Goal: Transaction & Acquisition: Purchase product/service

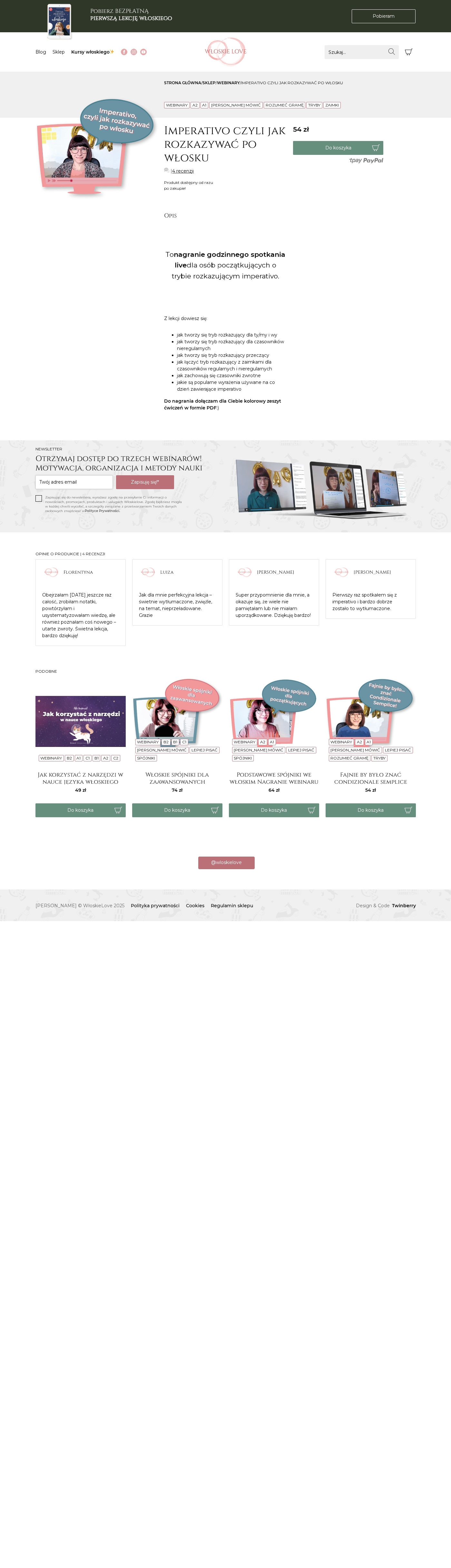
scroll to position [0, -3224]
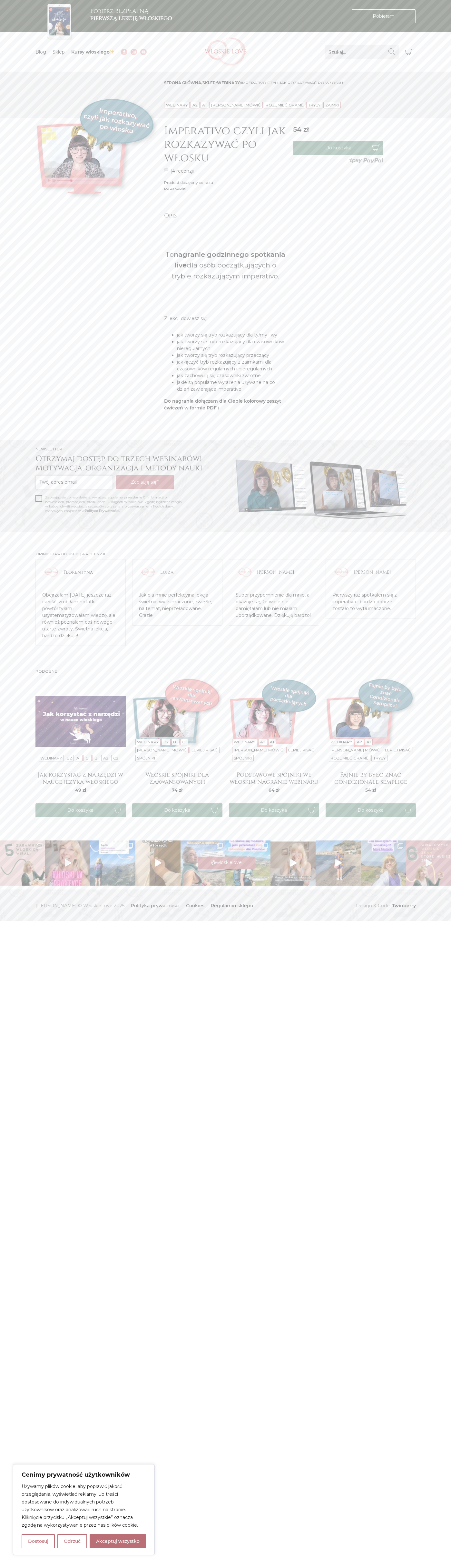
click at [118, 1541] on button "Akceptuj wszystko" at bounding box center [118, 1541] width 57 height 14
checkbox input "true"
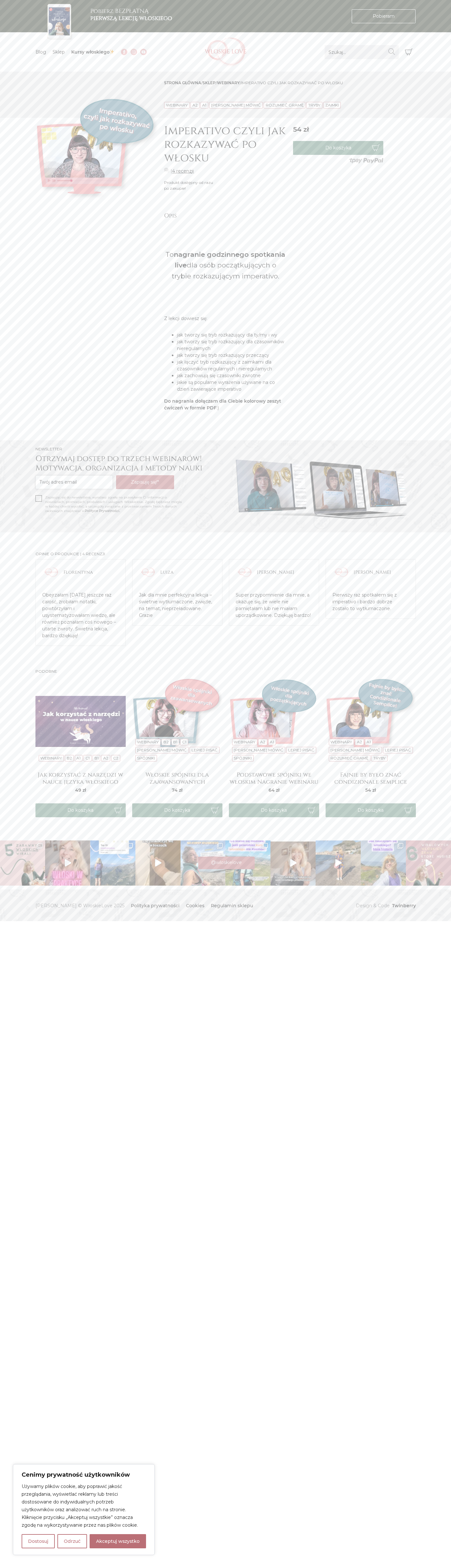
checkbox input "true"
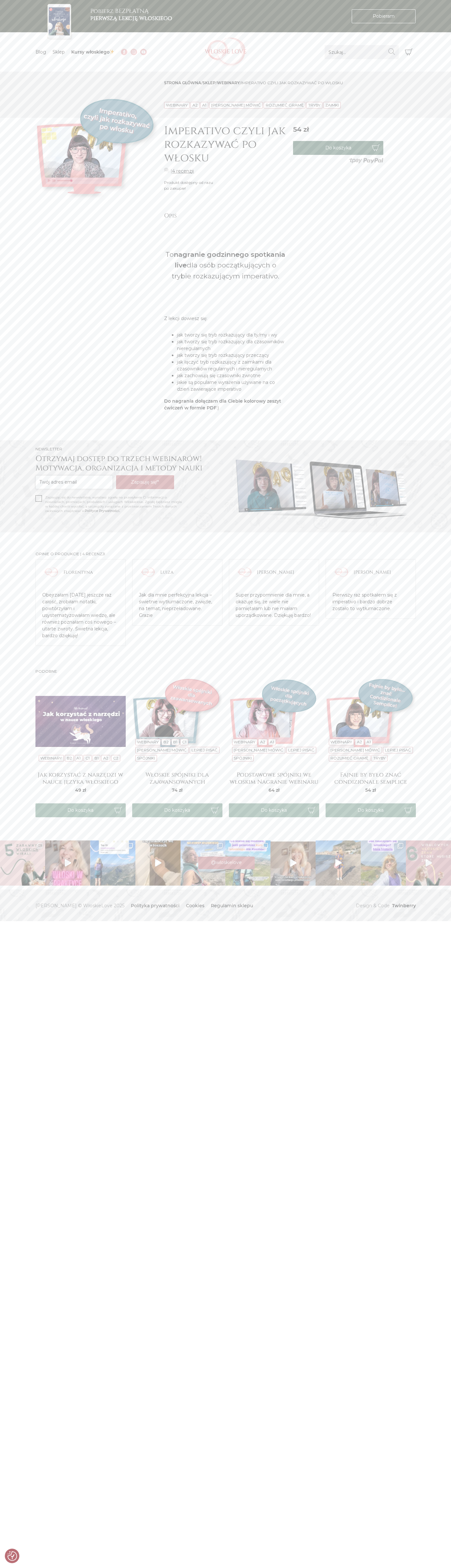
click at [338, 148] on button "Do koszyka" at bounding box center [338, 148] width 90 height 14
click at [409, 52] on icon "Koszyk" at bounding box center [408, 52] width 8 height 8
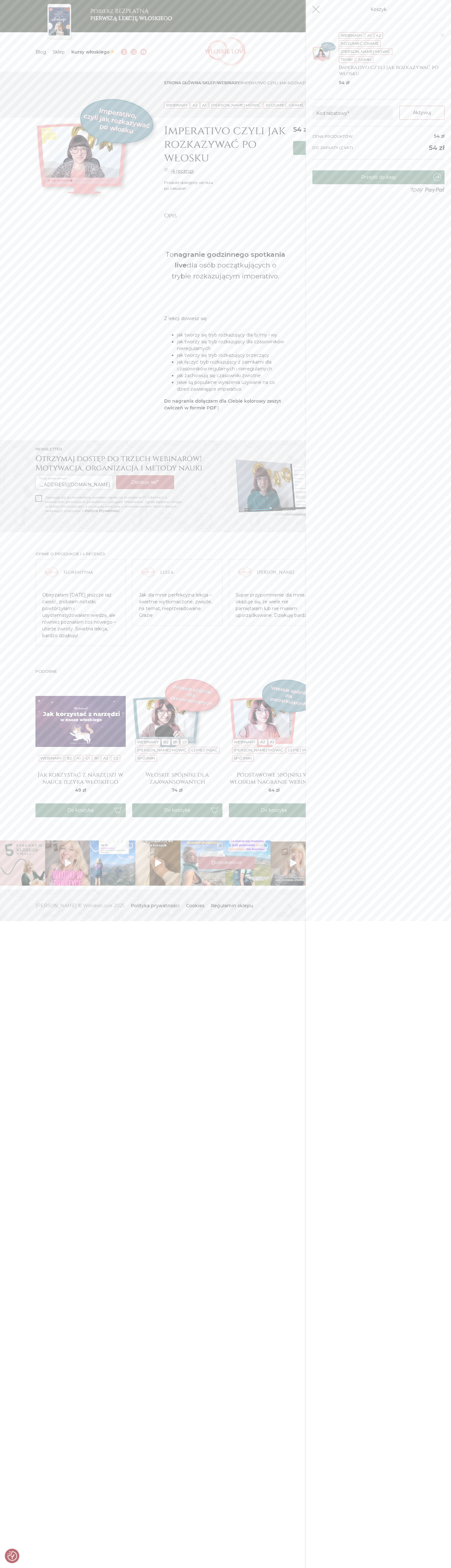
scroll to position [0, 18]
type input "johnsmith009@storebotmail.joonix.net"
click at [378, 177] on link "Przejdź do kasy" at bounding box center [378, 177] width 132 height 14
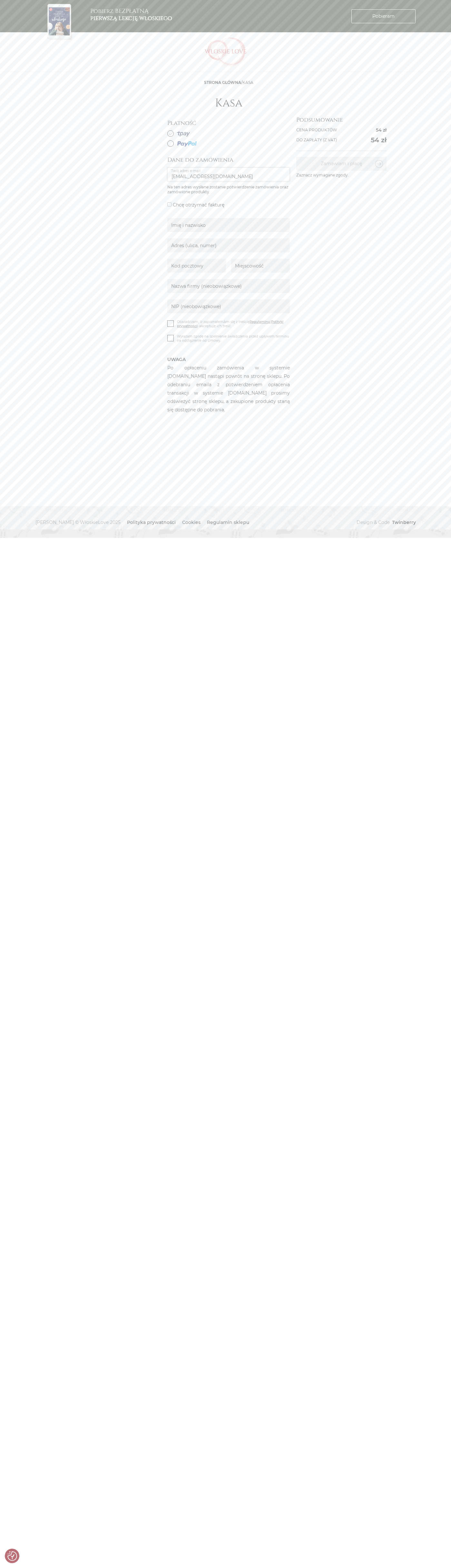
type input "johnsmith009@storebotmail.joonix.net"
type input "Kowalski"
type input "Warsaw Financial Center, Emilii Plater 53"
type input "00-113"
click at [77, 23] on div at bounding box center [59, 22] width 48 height 38
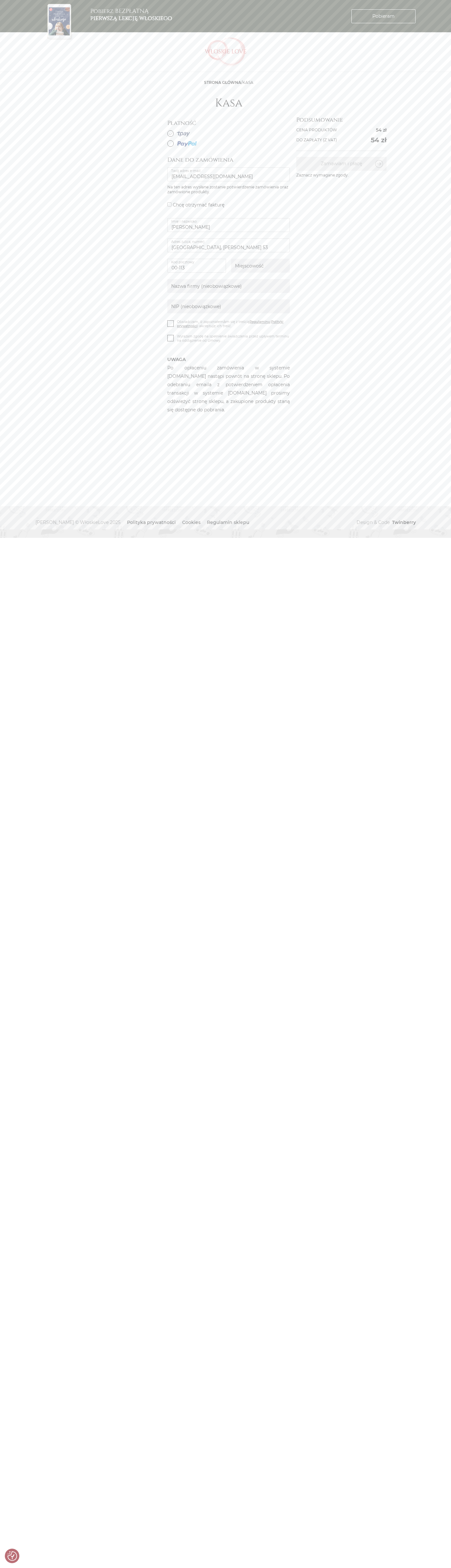
click at [442, 538] on html "Cenimy prywatność użytkowników Używamy plików cookie, aby poprawić jakość przeg…" at bounding box center [226, 269] width 451 height 538
click at [8, 538] on html "Cenimy prywatność użytkowników Używamy plików cookie, aby poprawić jakość przeg…" at bounding box center [226, 269] width 451 height 538
click at [32, 538] on html "Cenimy prywatność użytkowników Używamy plików cookie, aby poprawić jakość przeg…" at bounding box center [226, 269] width 451 height 538
type input "[EMAIL_ADDRESS][DOMAIN_NAME]"
type input "Kowalski"
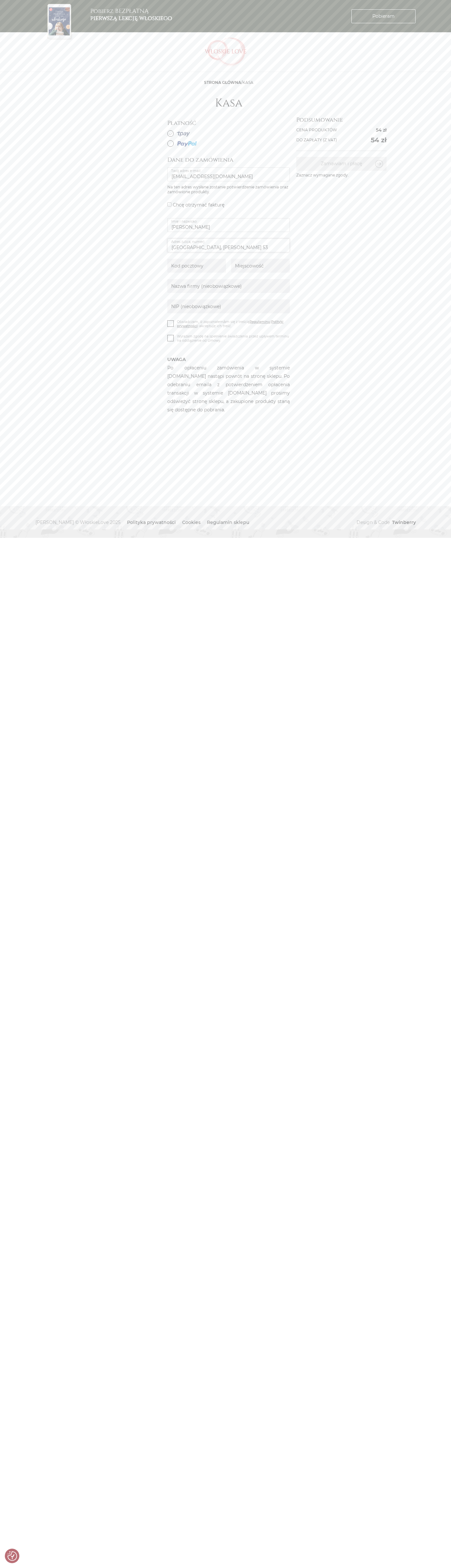
type input "Warsaw Financial Center, Emilii Plater 53"
type input "00-113"
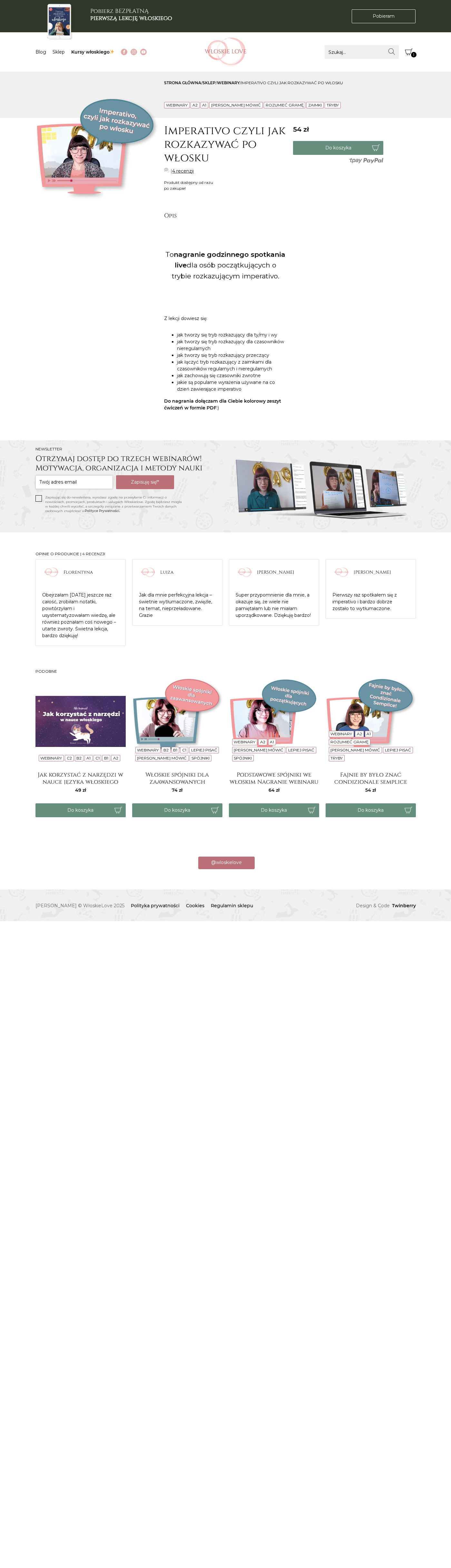
scroll to position [0, -3224]
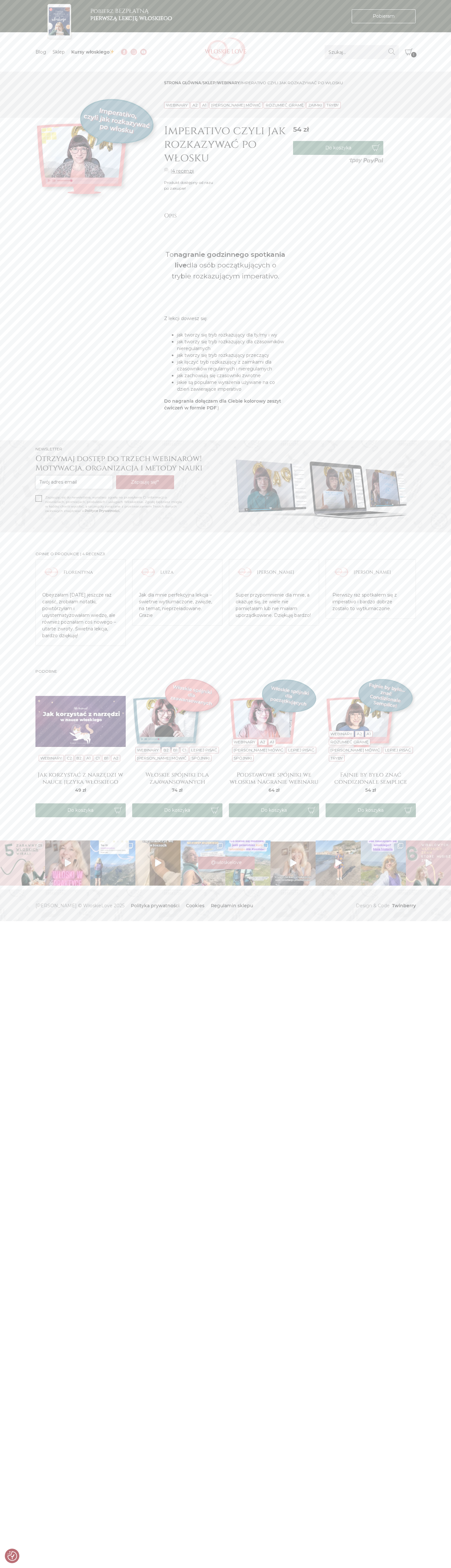
click at [409, 52] on icon "Koszyk" at bounding box center [408, 52] width 8 height 8
